Goal: Task Accomplishment & Management: Manage account settings

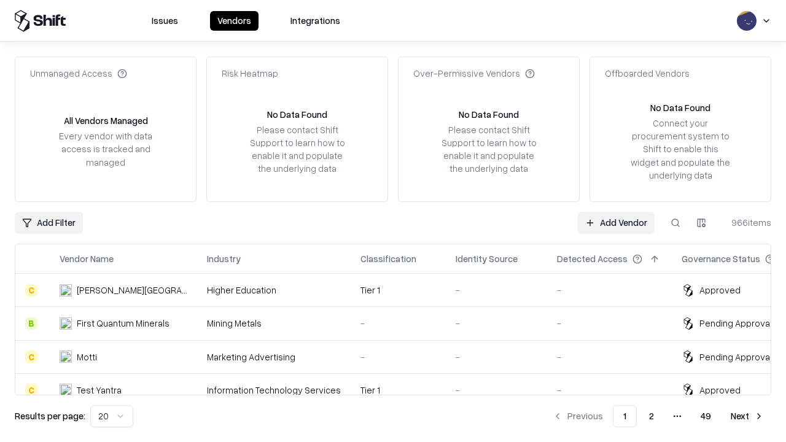
click at [616, 222] on link "Add Vendor" at bounding box center [616, 223] width 77 height 22
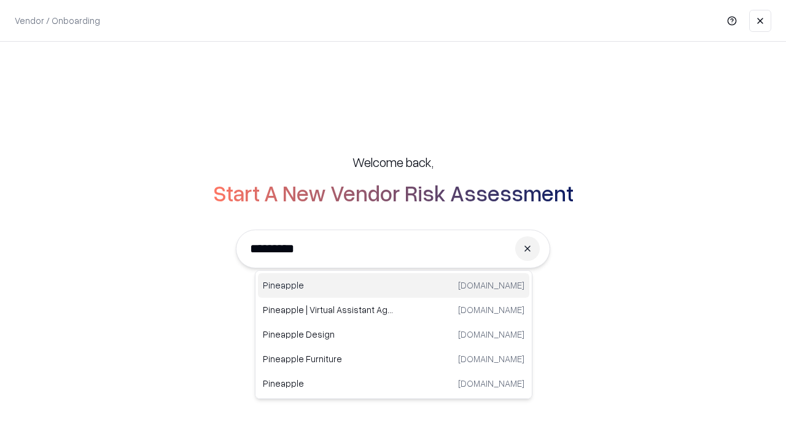
click at [394, 286] on div "Pineapple [DOMAIN_NAME]" at bounding box center [393, 285] width 271 height 25
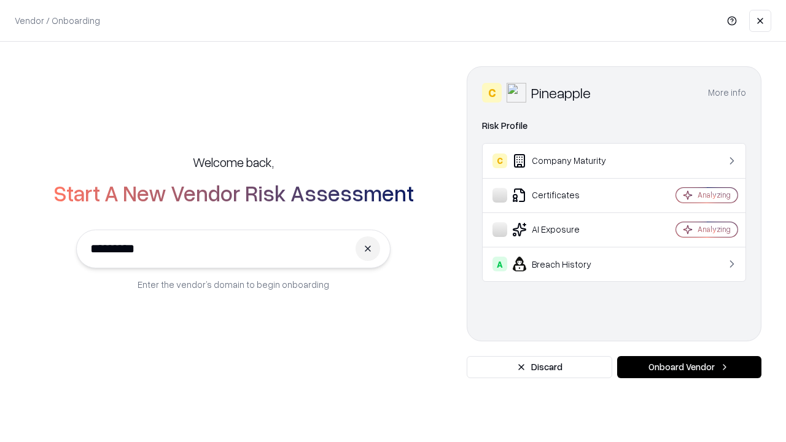
type input "*********"
click at [689, 367] on button "Onboard Vendor" at bounding box center [689, 367] width 144 height 22
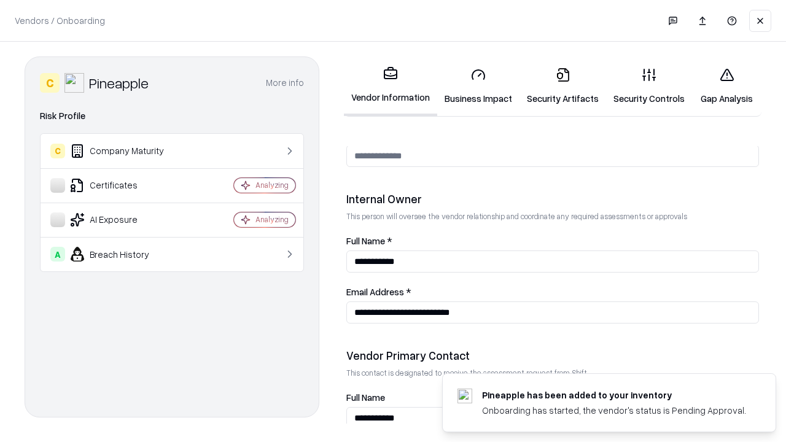
scroll to position [636, 0]
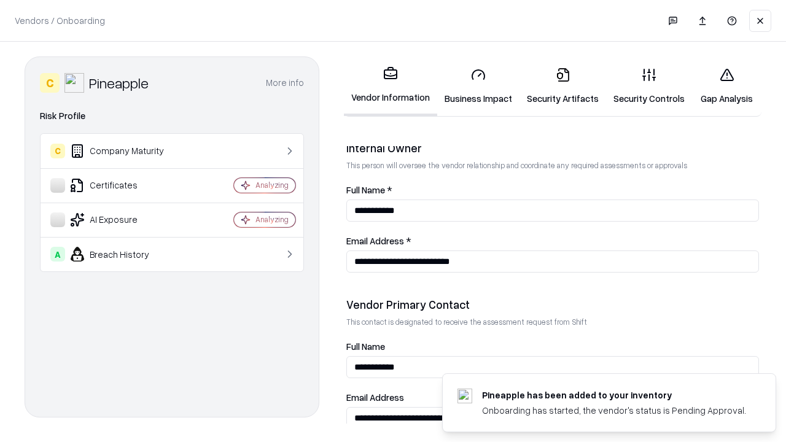
click at [478, 86] on link "Business Impact" at bounding box center [478, 86] width 82 height 57
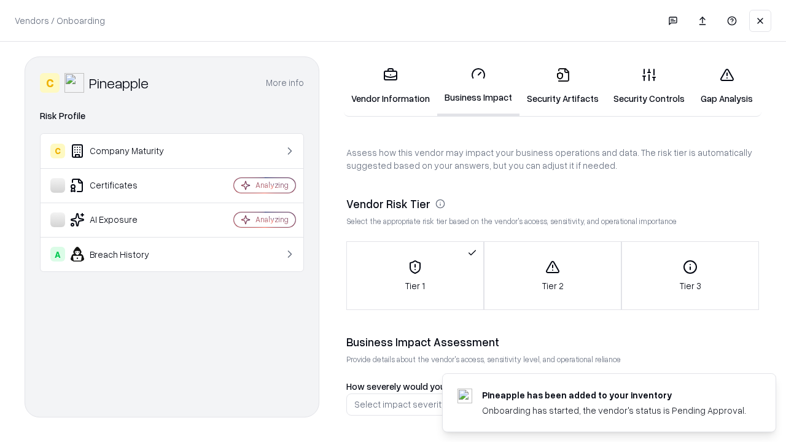
click at [562, 86] on link "Security Artifacts" at bounding box center [562, 86] width 87 height 57
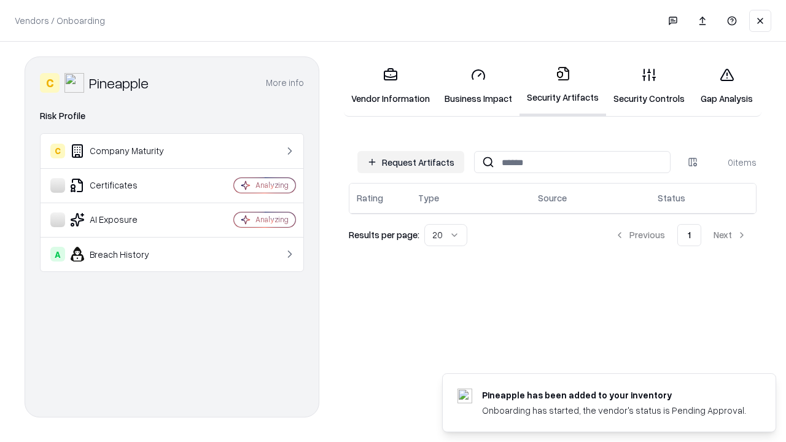
click at [411, 162] on button "Request Artifacts" at bounding box center [410, 162] width 107 height 22
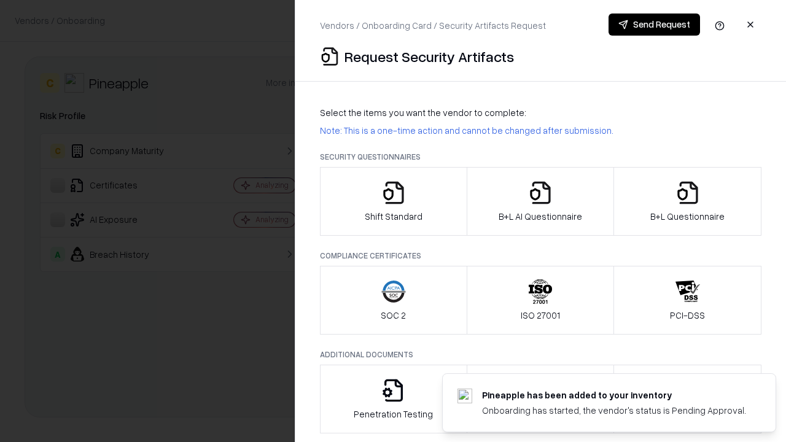
click at [393, 201] on icon "button" at bounding box center [393, 193] width 25 height 25
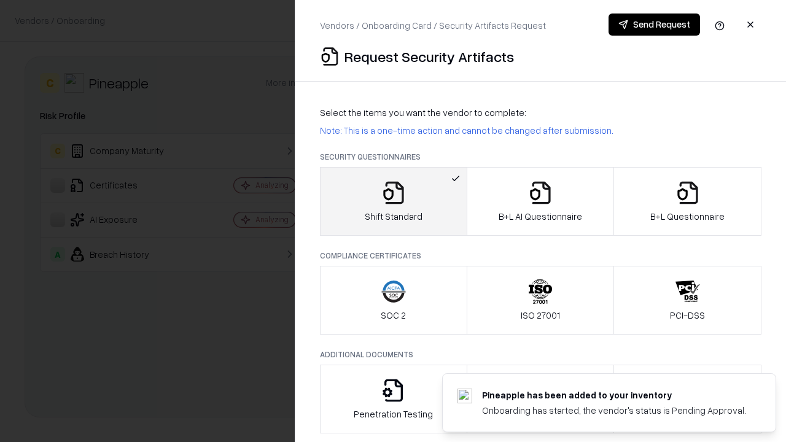
click at [654, 25] on button "Send Request" at bounding box center [653, 25] width 91 height 22
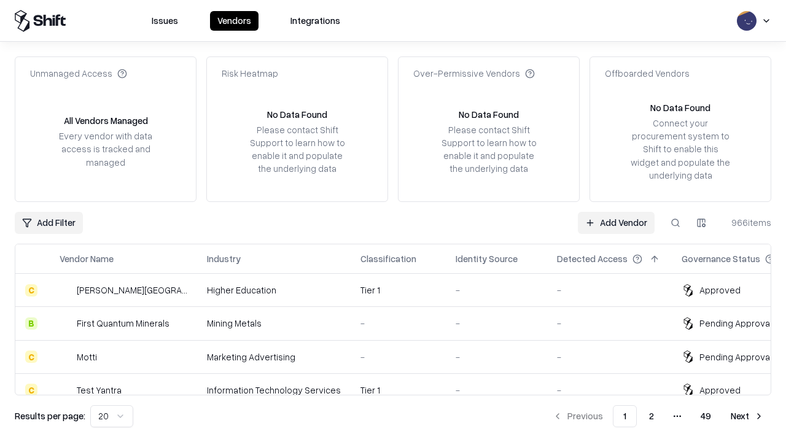
click at [675, 222] on button at bounding box center [675, 223] width 22 height 22
type input "*********"
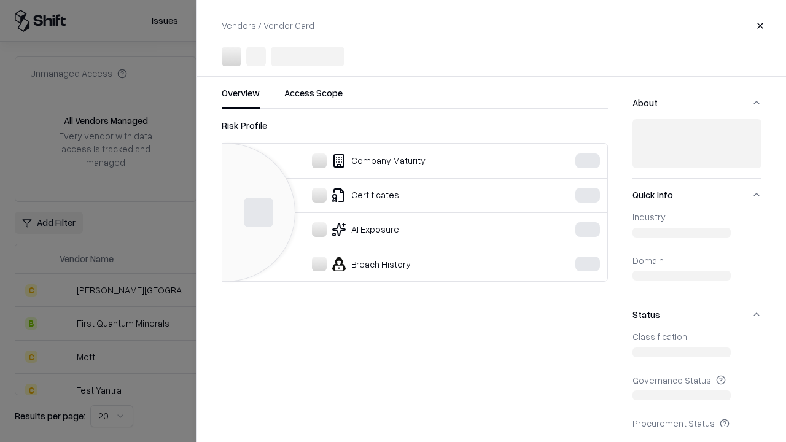
scroll to position [236, 0]
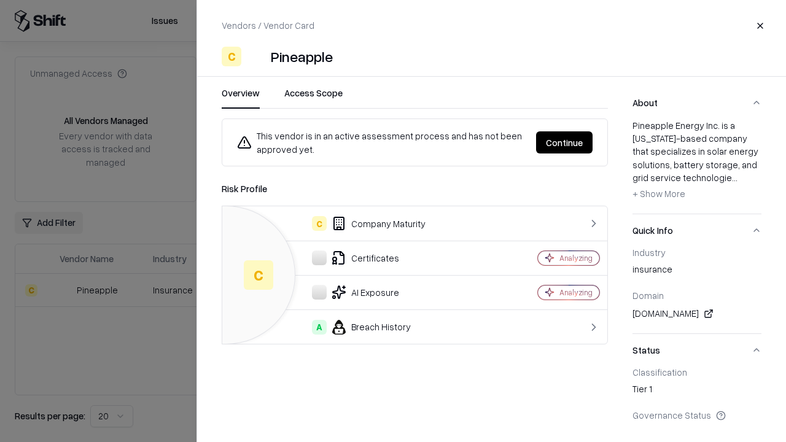
click at [564, 142] on button "Continue" at bounding box center [564, 142] width 56 height 22
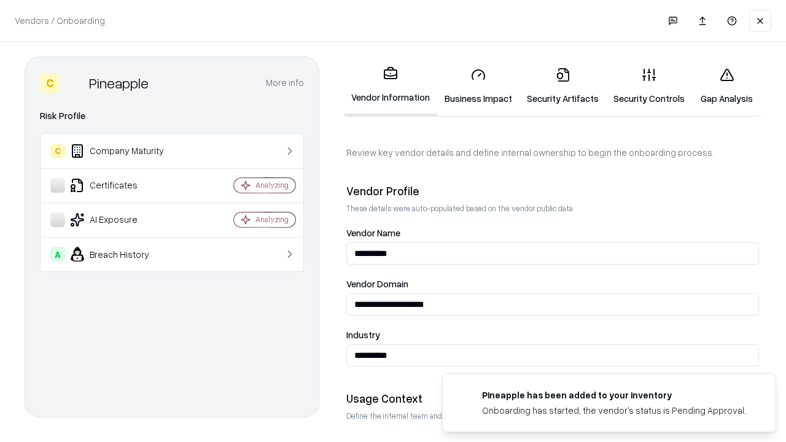
click at [562, 86] on link "Security Artifacts" at bounding box center [562, 86] width 87 height 57
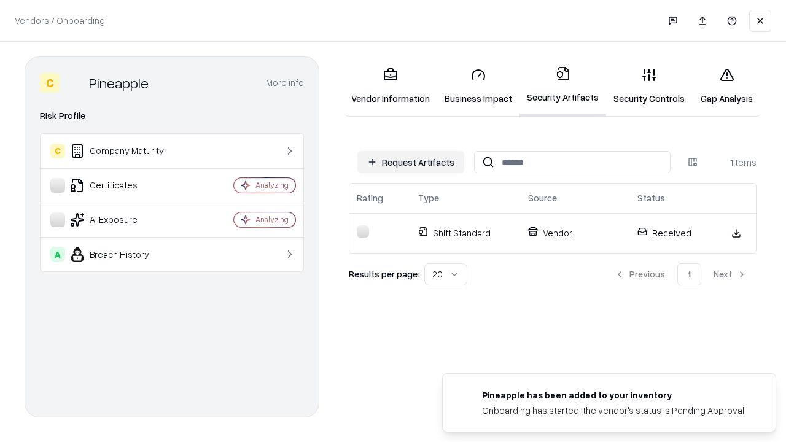
click at [649, 86] on link "Security Controls" at bounding box center [649, 86] width 86 height 57
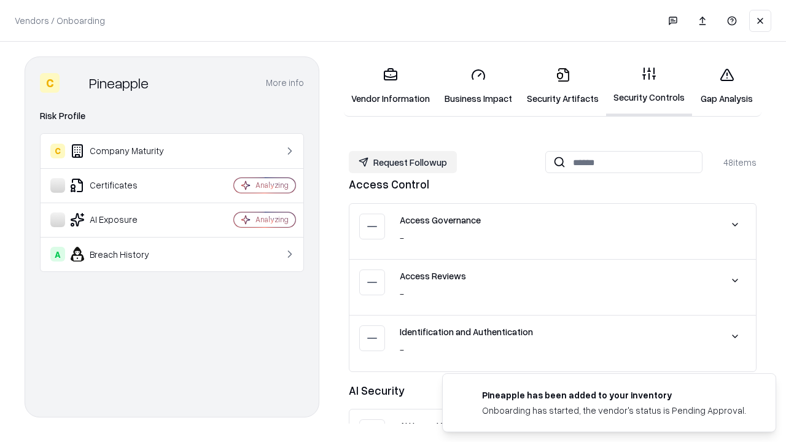
click at [403, 162] on button "Request Followup" at bounding box center [403, 162] width 108 height 22
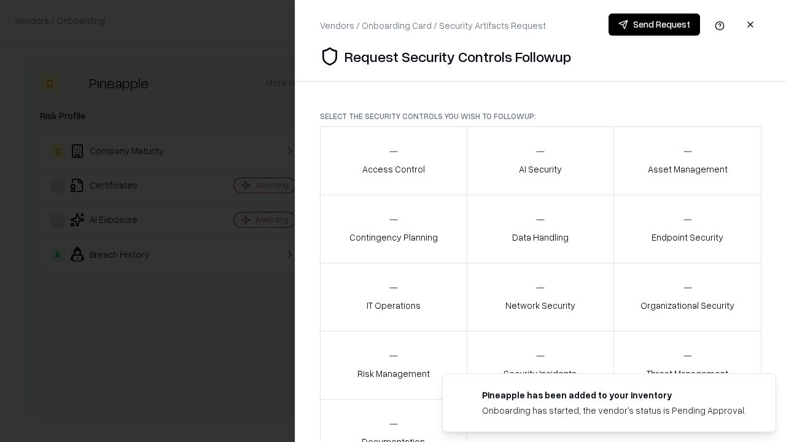
click at [393, 161] on div "Access Control" at bounding box center [393, 161] width 63 height 30
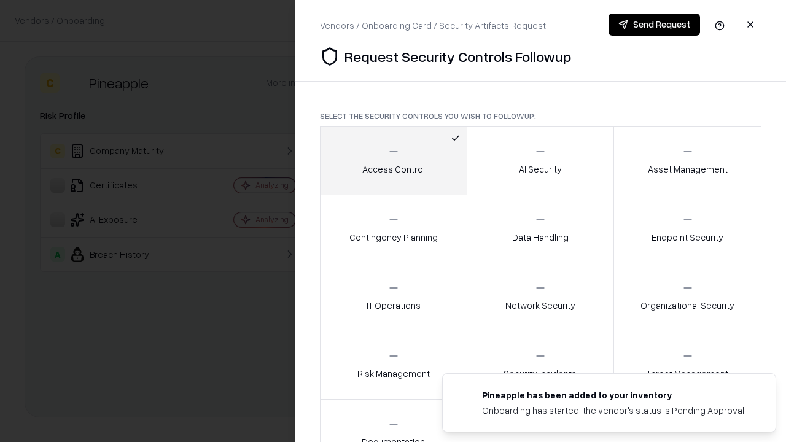
click at [654, 25] on button "Send Request" at bounding box center [653, 25] width 91 height 22
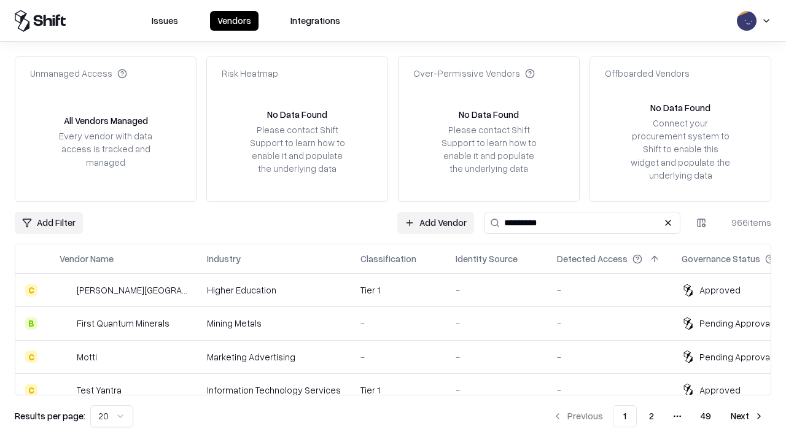
type input "*********"
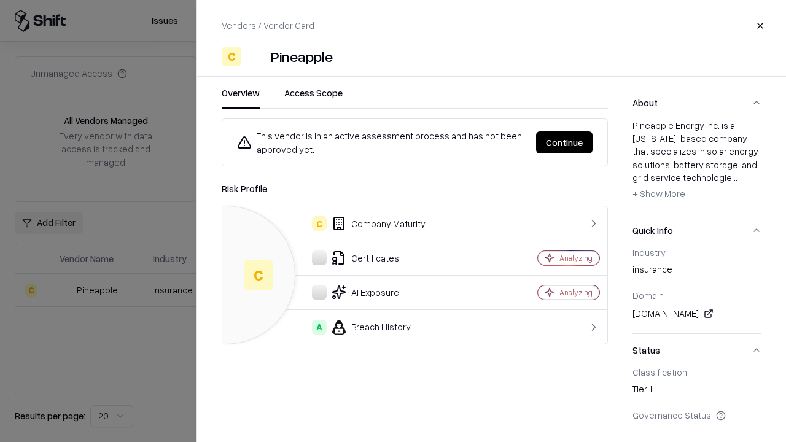
click at [593, 142] on button "Continue" at bounding box center [564, 142] width 56 height 22
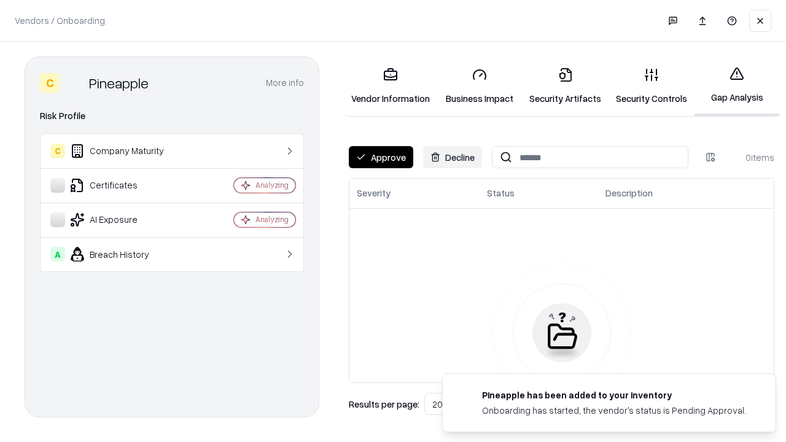
click at [381, 157] on button "Approve" at bounding box center [381, 157] width 64 height 22
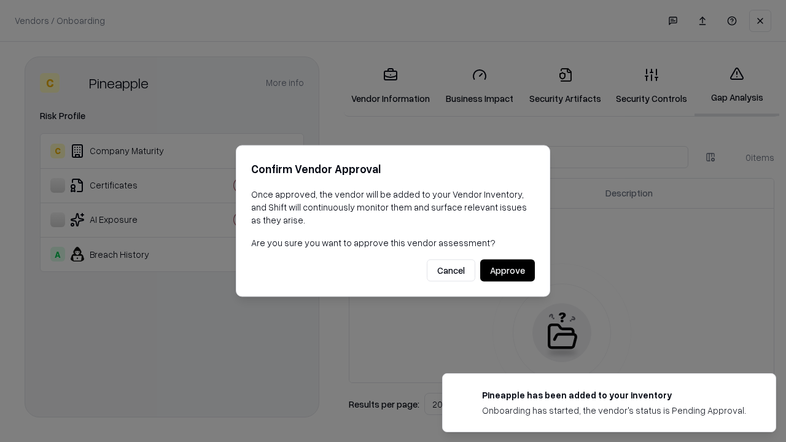
click at [507, 270] on button "Approve" at bounding box center [507, 271] width 55 height 22
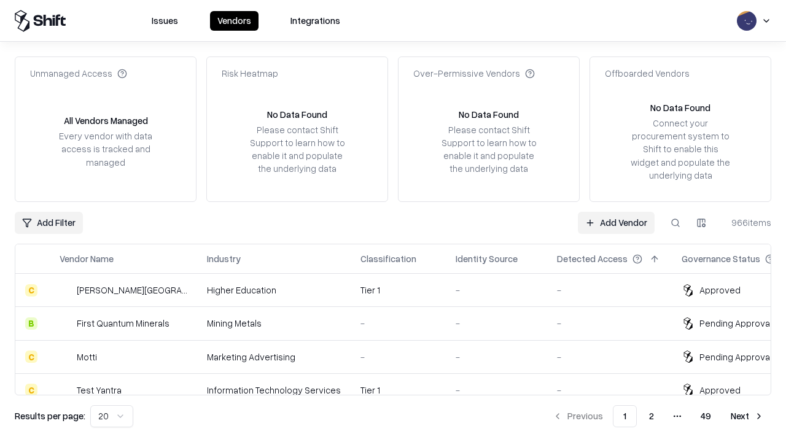
type input "*********"
click at [616, 222] on link "Add Vendor" at bounding box center [616, 223] width 77 height 22
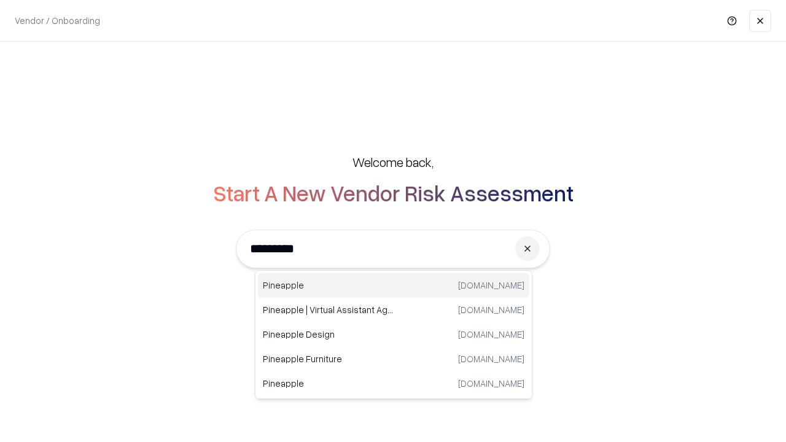
click at [394, 286] on div "Pineapple [DOMAIN_NAME]" at bounding box center [393, 285] width 271 height 25
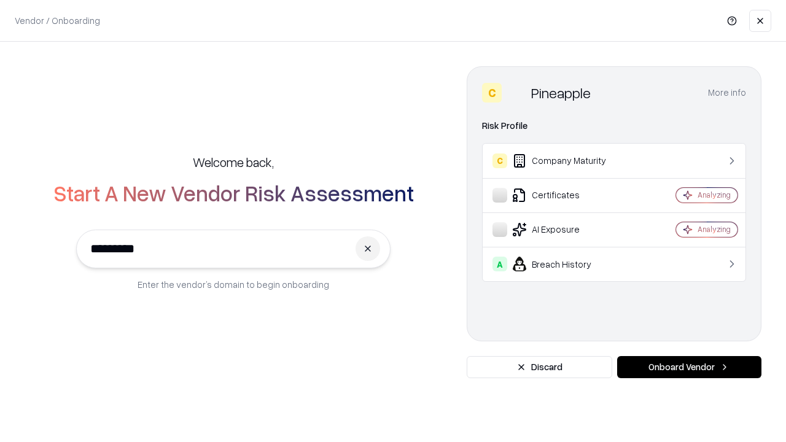
type input "*********"
click at [689, 367] on button "Onboard Vendor" at bounding box center [689, 367] width 144 height 22
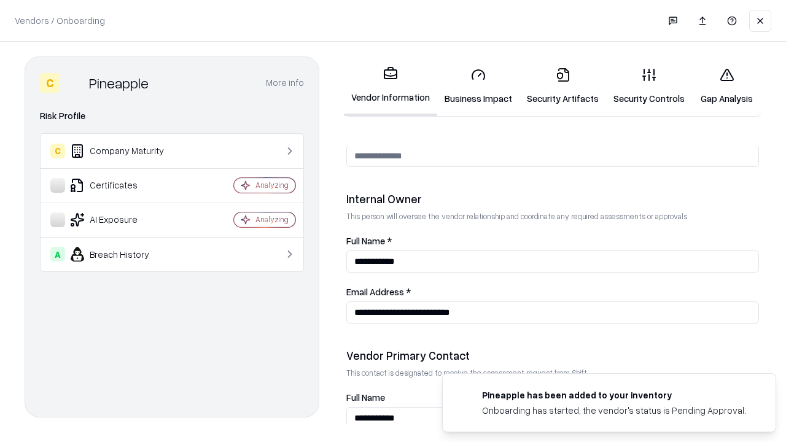
scroll to position [636, 0]
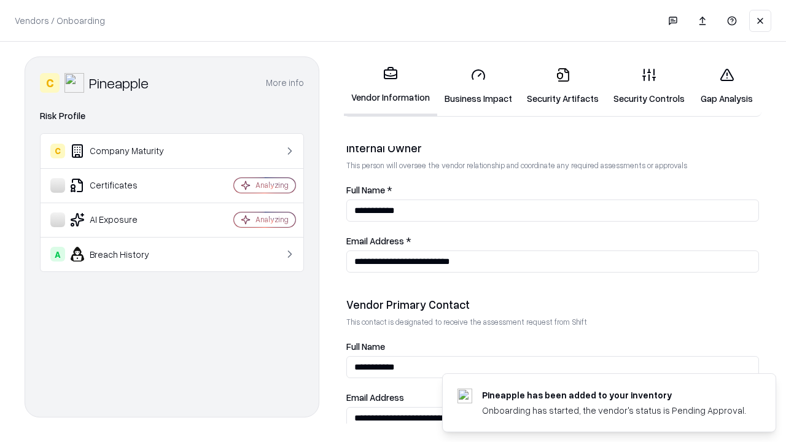
click at [726, 86] on link "Gap Analysis" at bounding box center [726, 86] width 69 height 57
